Goal: Task Accomplishment & Management: Complete application form

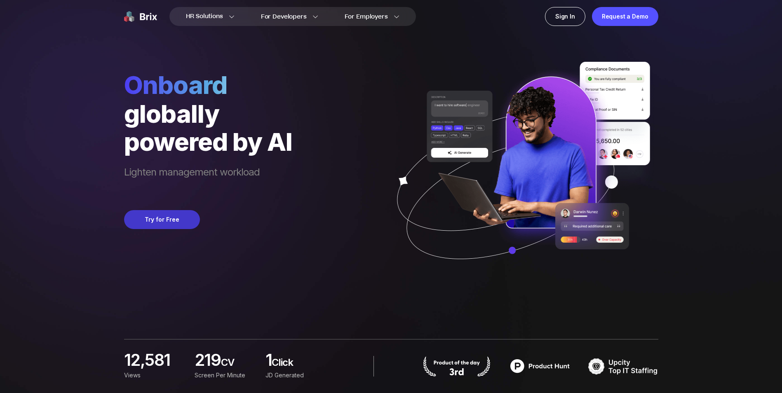
click at [144, 225] on button "Try for Free" at bounding box center [162, 219] width 76 height 19
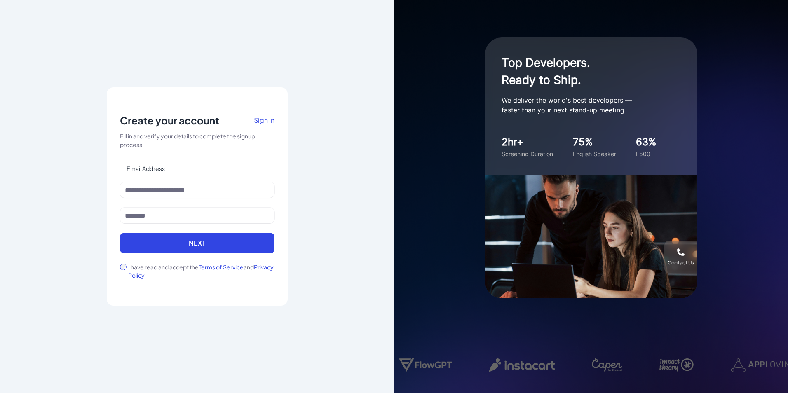
click at [223, 180] on div "Notice To proceed, please agree to the Terms of Service and Privary Policy . Ca…" at bounding box center [197, 197] width 155 height 166
click at [207, 192] on input at bounding box center [197, 190] width 155 height 16
type input "**********"
click at [164, 218] on input at bounding box center [197, 216] width 155 height 16
type input "**********"
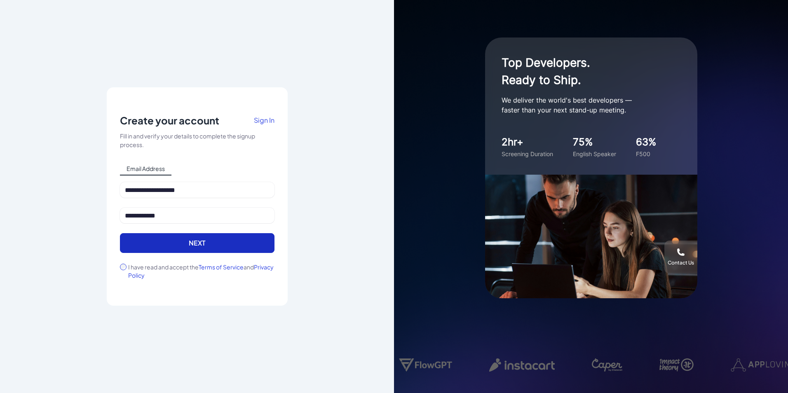
click at [170, 249] on button "Next" at bounding box center [197, 243] width 155 height 20
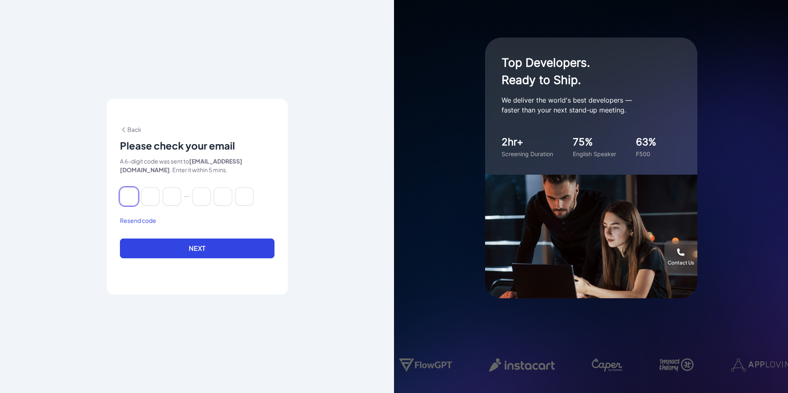
click at [134, 200] on input at bounding box center [129, 197] width 18 height 18
paste input "******"
type input "*"
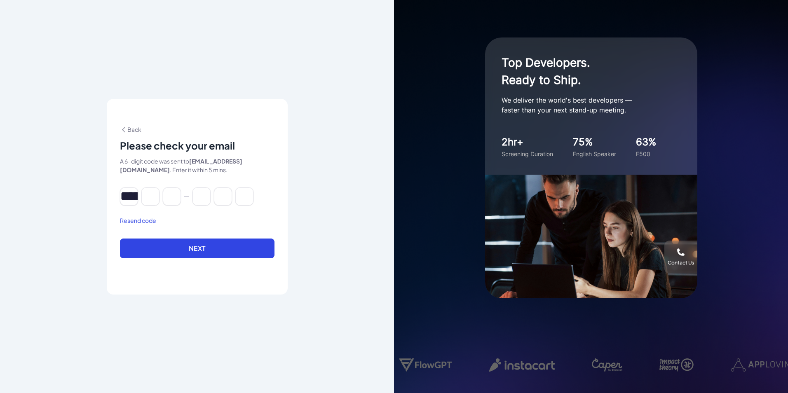
type input "*"
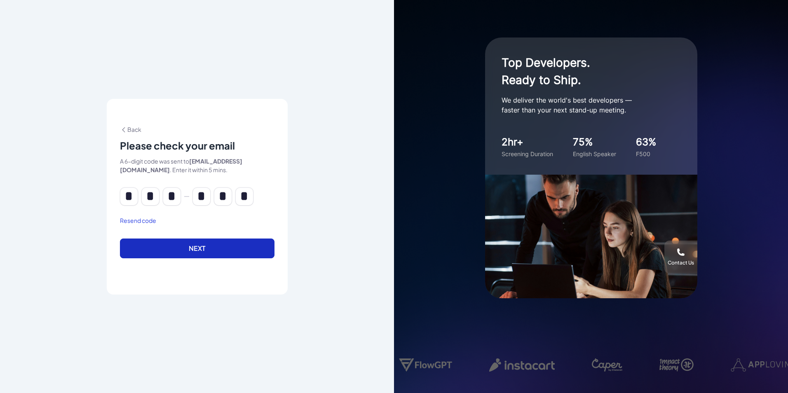
click at [188, 246] on button "Next" at bounding box center [197, 249] width 155 height 20
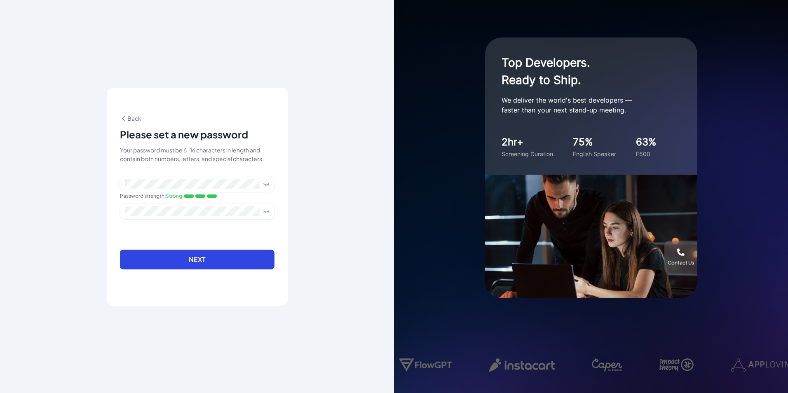
click at [225, 230] on form "Password strength : Strong Next" at bounding box center [197, 227] width 155 height 103
click at [213, 262] on button "Next" at bounding box center [197, 260] width 155 height 20
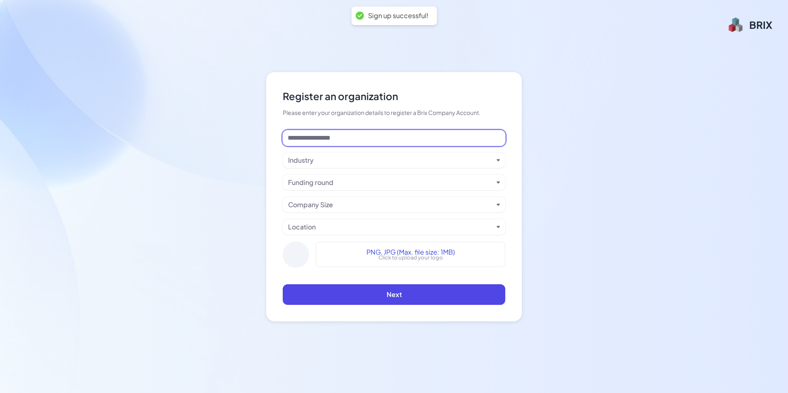
click at [322, 139] on input at bounding box center [394, 138] width 223 height 16
type input "********"
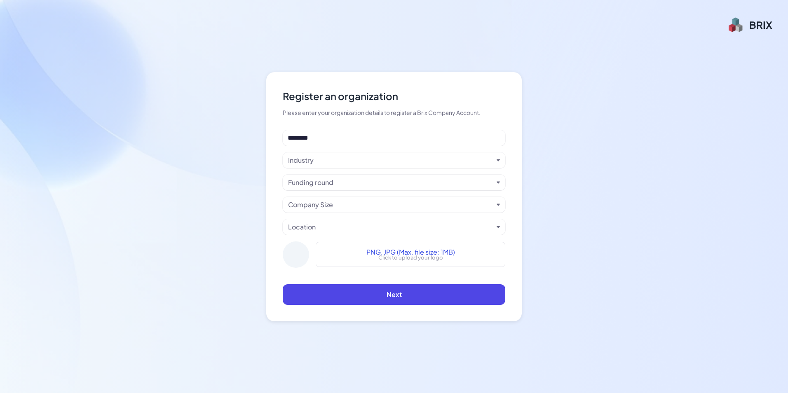
click at [337, 153] on div "Industry" at bounding box center [394, 160] width 223 height 16
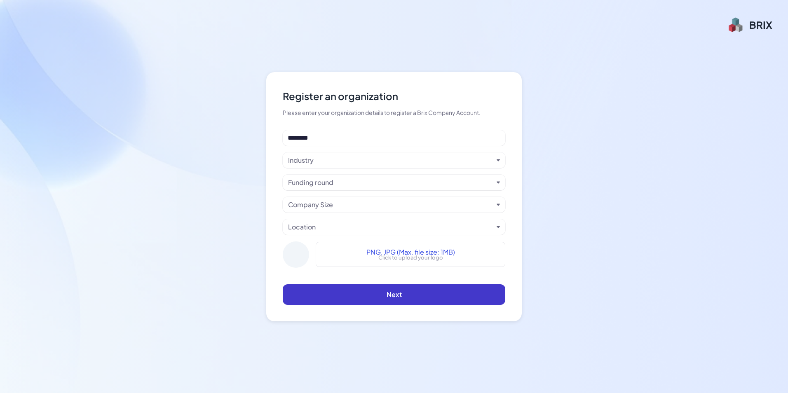
click at [404, 290] on button "Next" at bounding box center [394, 294] width 223 height 21
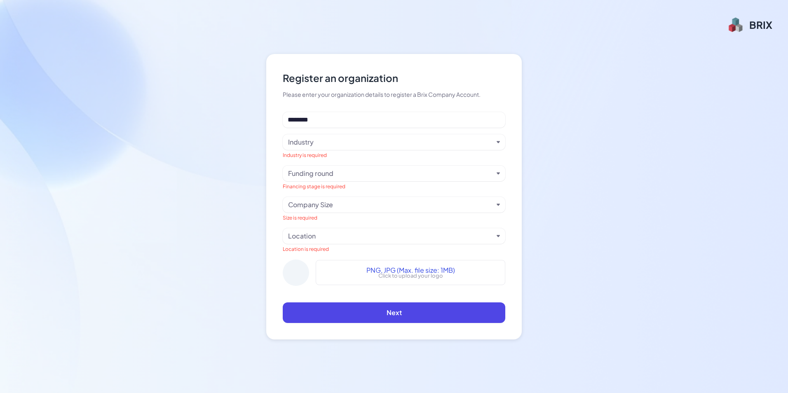
click at [325, 139] on div "Industry" at bounding box center [390, 142] width 205 height 10
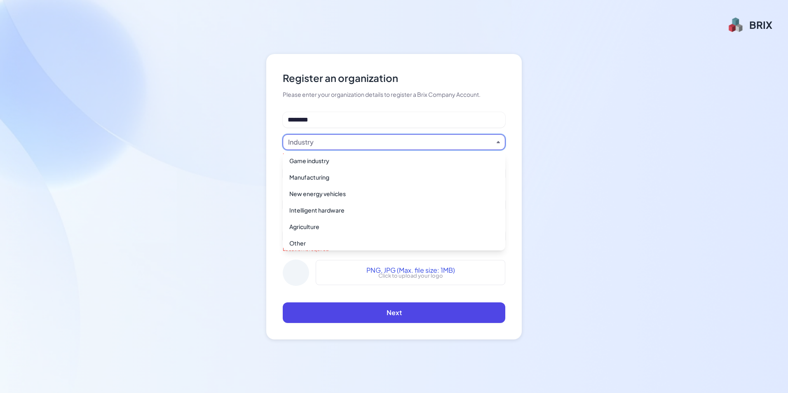
scroll to position [598, 0]
click at [360, 240] on div "Other" at bounding box center [394, 239] width 216 height 15
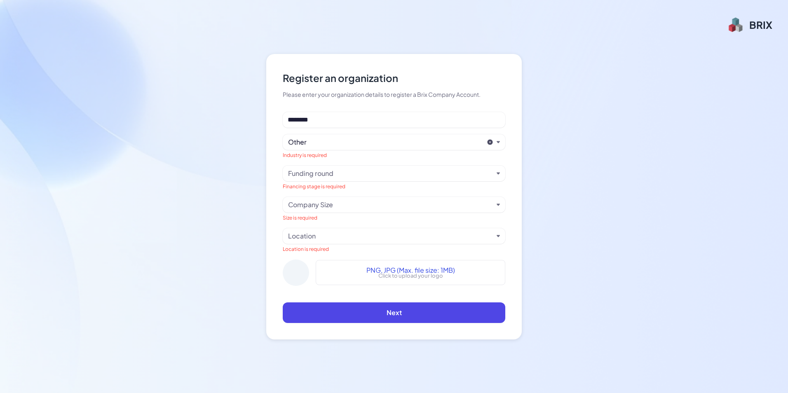
click at [312, 174] on div "Funding round" at bounding box center [310, 174] width 45 height 10
click at [498, 56] on div "Register an organization Please enter your organization details to register a B…" at bounding box center [394, 197] width 256 height 286
click at [753, 26] on div "BRIX" at bounding box center [760, 24] width 23 height 13
click at [306, 202] on div "Company Size" at bounding box center [310, 205] width 45 height 10
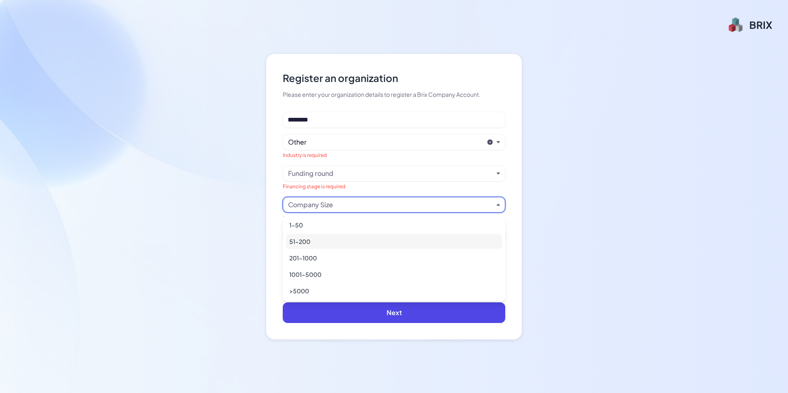
click at [305, 245] on div "51-200" at bounding box center [394, 241] width 216 height 15
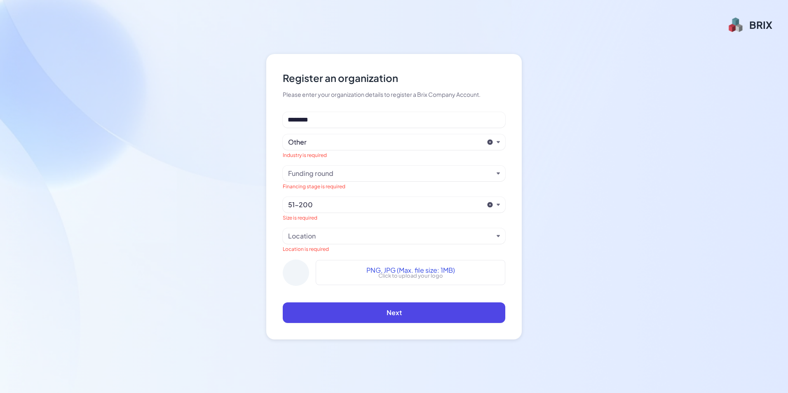
click at [303, 175] on div "Funding round" at bounding box center [310, 174] width 45 height 10
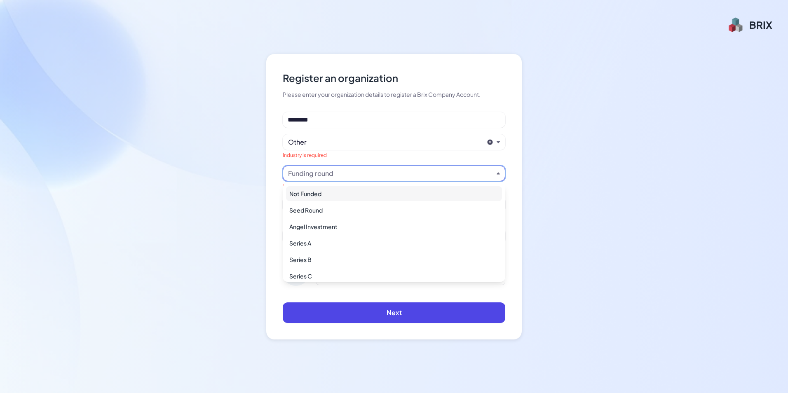
click at [304, 197] on div "Not Funded" at bounding box center [394, 193] width 216 height 15
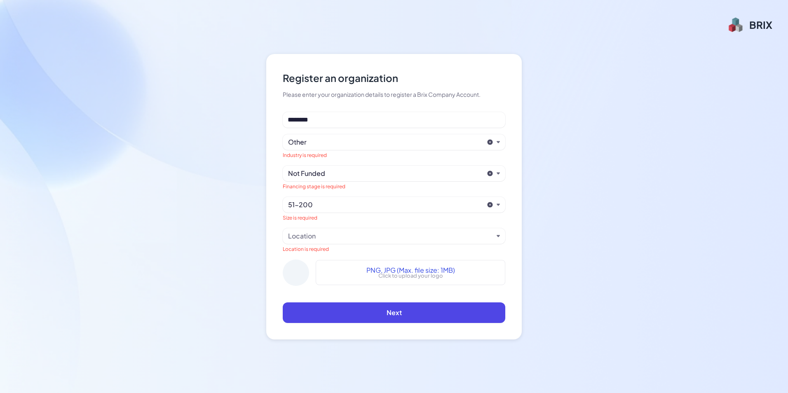
click at [310, 235] on div "Location" at bounding box center [302, 236] width 28 height 10
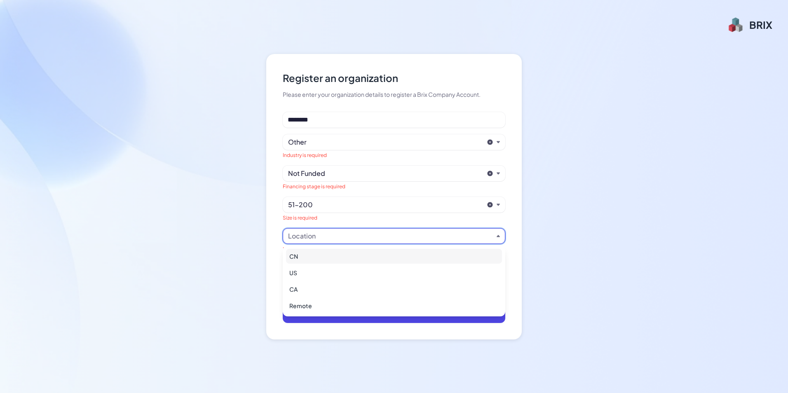
click at [553, 60] on div "Register an organization Please enter your organization details to register a B…" at bounding box center [394, 196] width 788 height 393
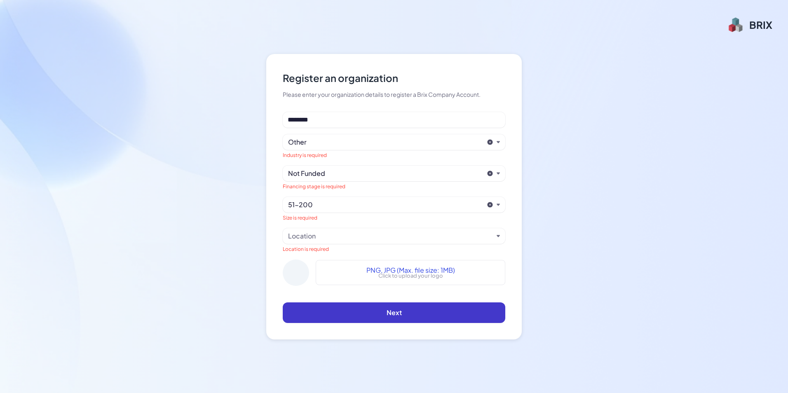
click at [398, 306] on button "Next" at bounding box center [394, 313] width 223 height 21
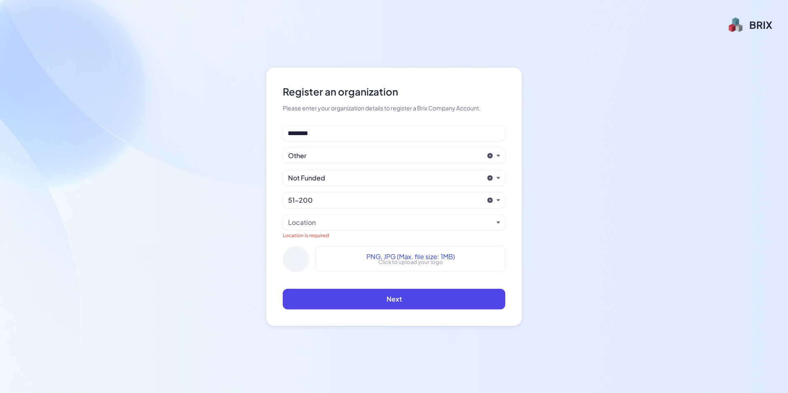
click at [319, 221] on div "Location" at bounding box center [390, 223] width 205 height 10
click at [315, 223] on div "Location" at bounding box center [302, 223] width 28 height 10
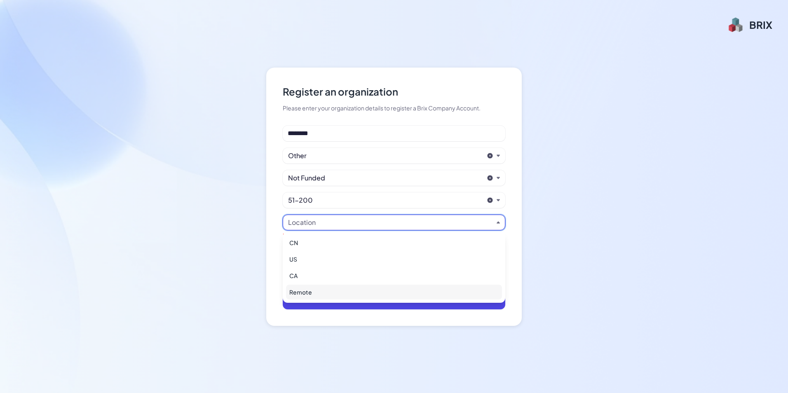
click at [348, 295] on div "Remote" at bounding box center [394, 292] width 216 height 15
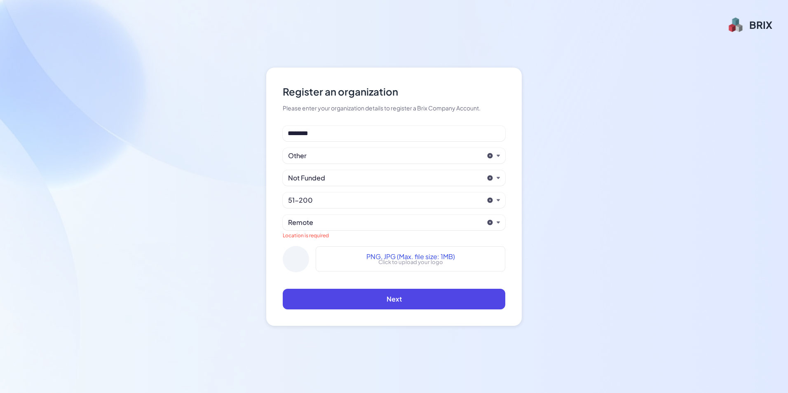
click at [575, 253] on div "Register an organization Please enter your organization details to register a B…" at bounding box center [394, 196] width 788 height 393
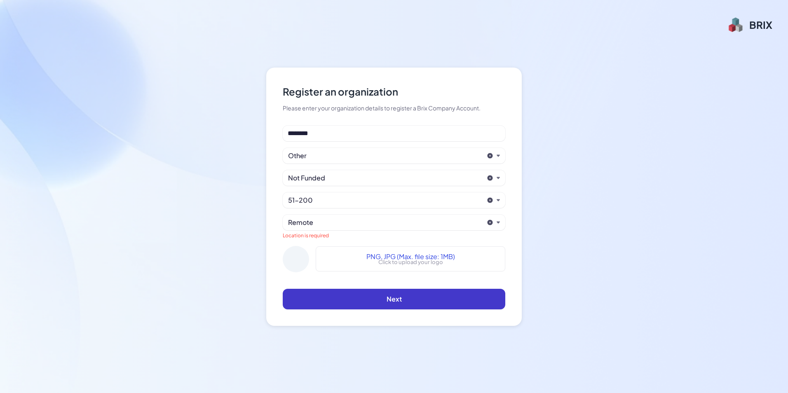
click at [411, 299] on button "Next" at bounding box center [394, 299] width 223 height 21
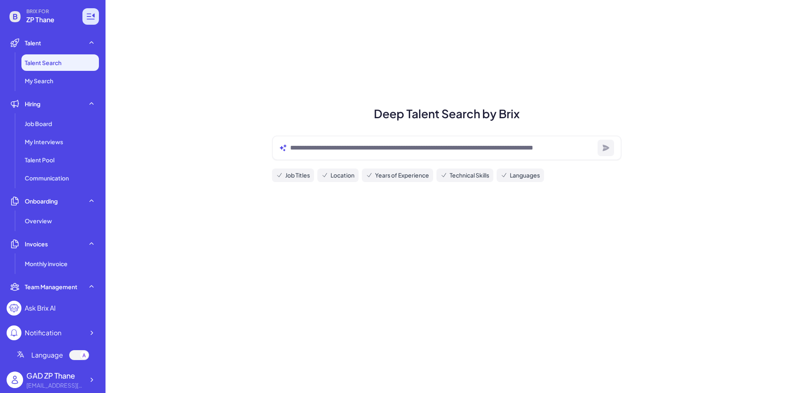
click at [90, 17] on icon at bounding box center [91, 17] width 10 height 10
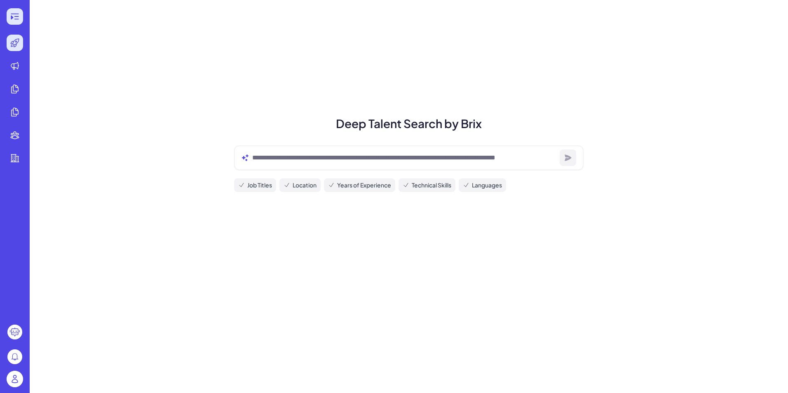
click at [14, 20] on icon at bounding box center [15, 17] width 10 height 10
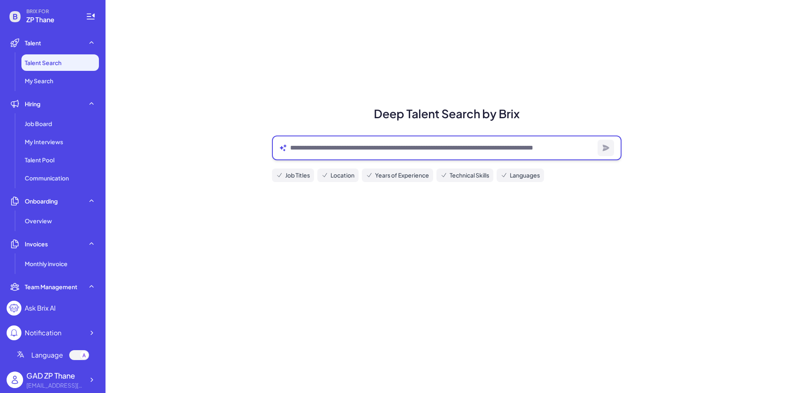
click at [310, 148] on textarea at bounding box center [442, 148] width 304 height 10
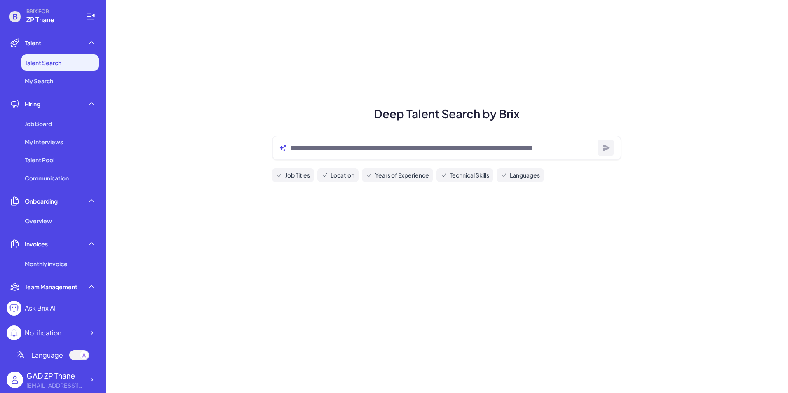
click at [282, 148] on icon at bounding box center [283, 148] width 7 height 7
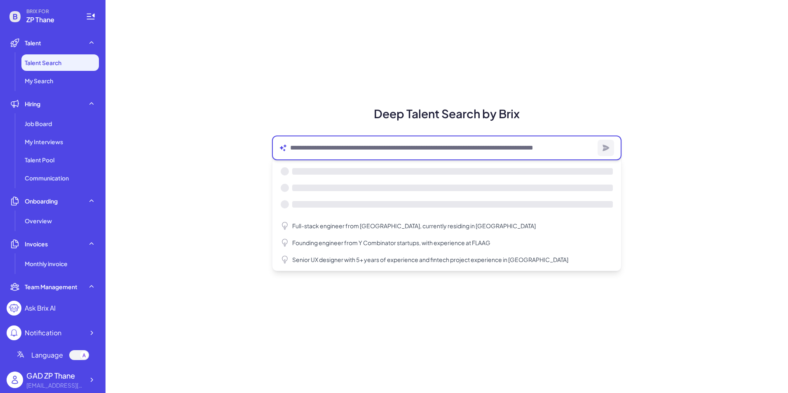
click at [309, 149] on textarea at bounding box center [442, 148] width 304 height 10
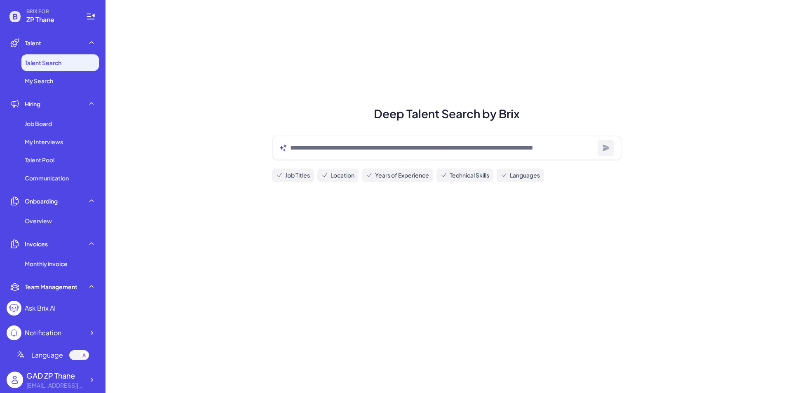
click at [429, 153] on div at bounding box center [446, 148] width 349 height 25
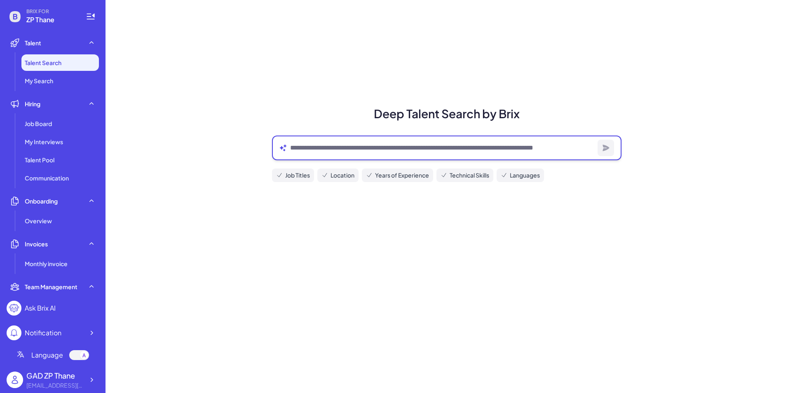
click at [428, 152] on textarea at bounding box center [442, 148] width 304 height 10
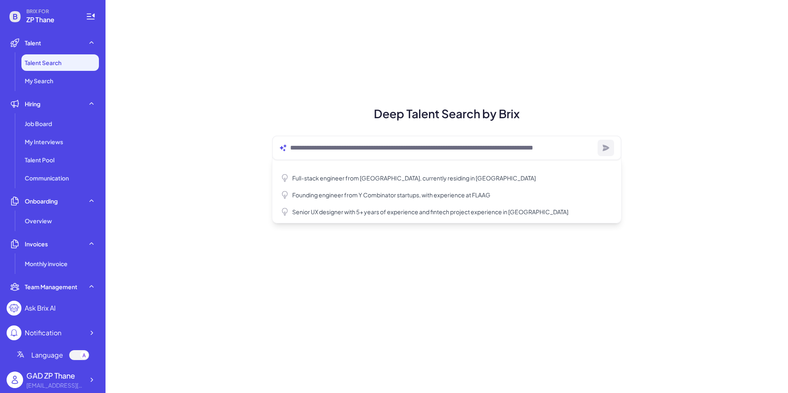
click at [14, 19] on icon at bounding box center [14, 16] width 11 height 11
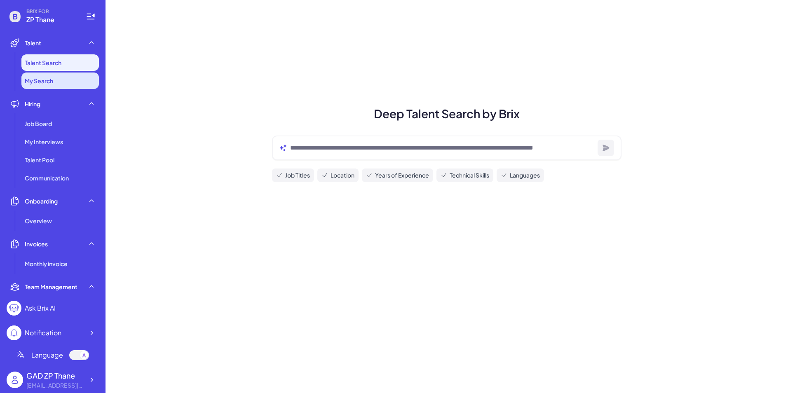
click at [46, 89] on li "My Search" at bounding box center [59, 81] width 77 height 16
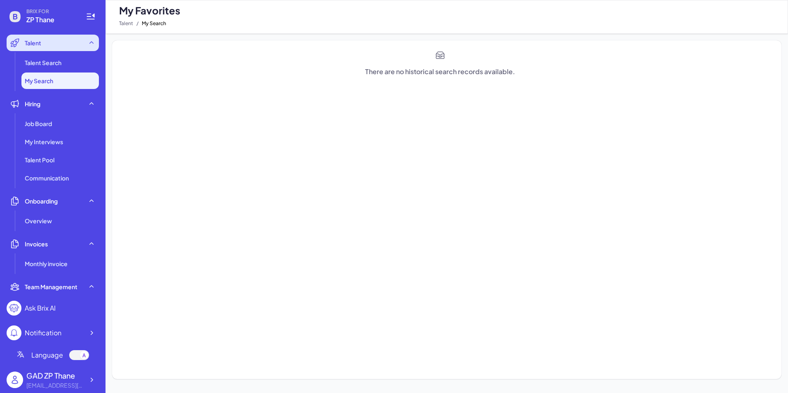
click at [38, 48] on div "Talent" at bounding box center [53, 43] width 92 height 16
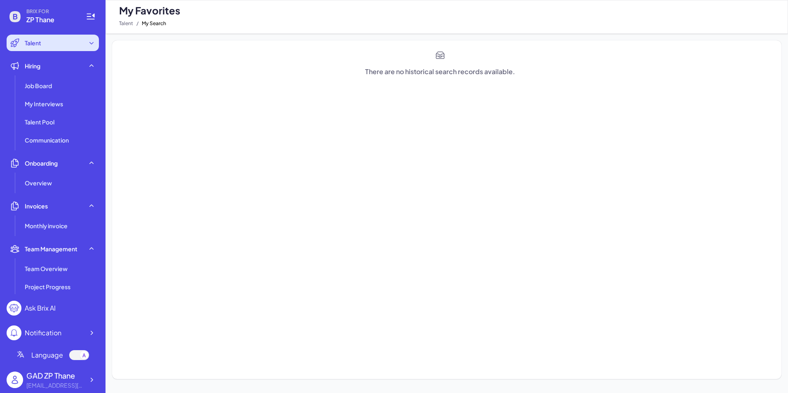
click at [63, 43] on div "Talent" at bounding box center [53, 43] width 92 height 16
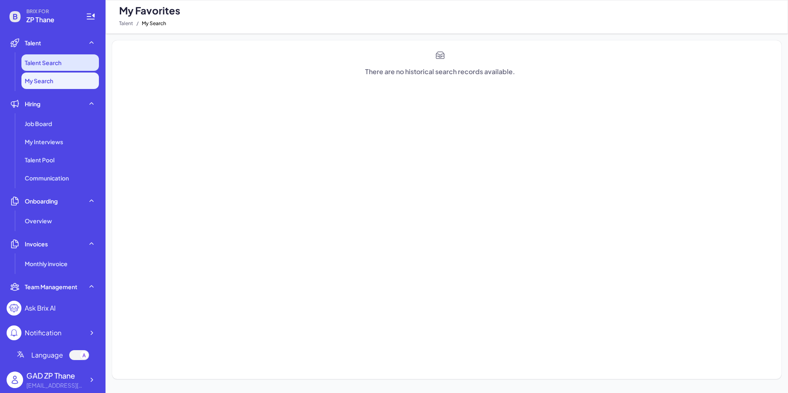
click at [56, 61] on span "Talent Search" at bounding box center [43, 63] width 37 height 8
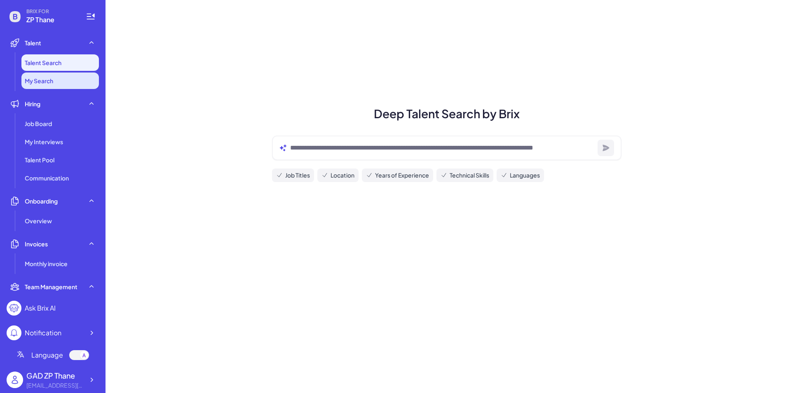
click at [51, 75] on li "My Search" at bounding box center [59, 81] width 77 height 16
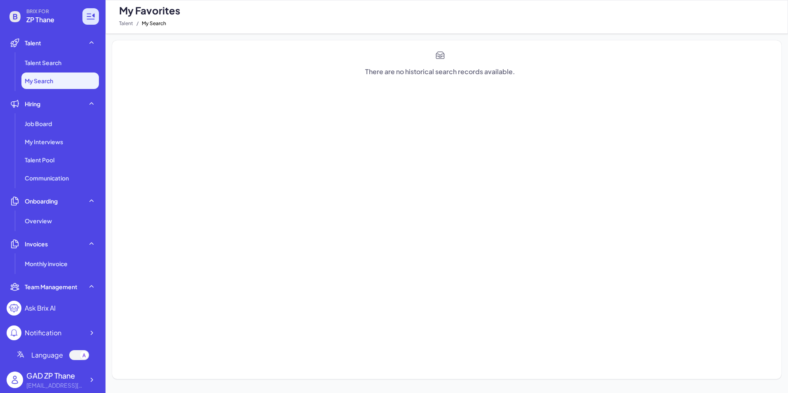
click at [89, 19] on icon at bounding box center [91, 17] width 8 height 6
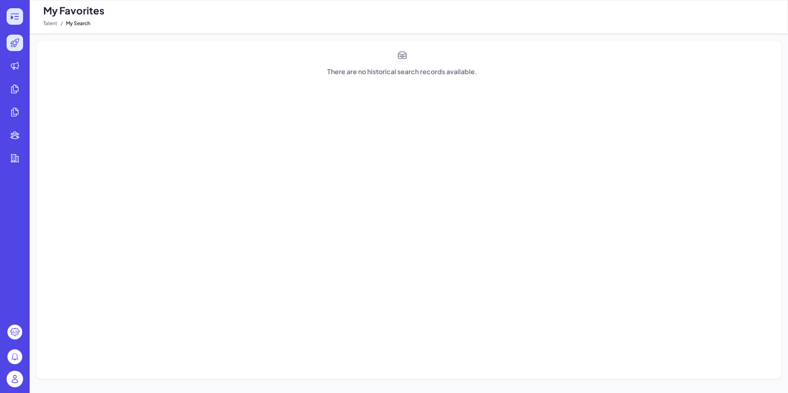
click at [16, 20] on icon at bounding box center [15, 17] width 10 height 10
